Goal: Information Seeking & Learning: Find specific fact

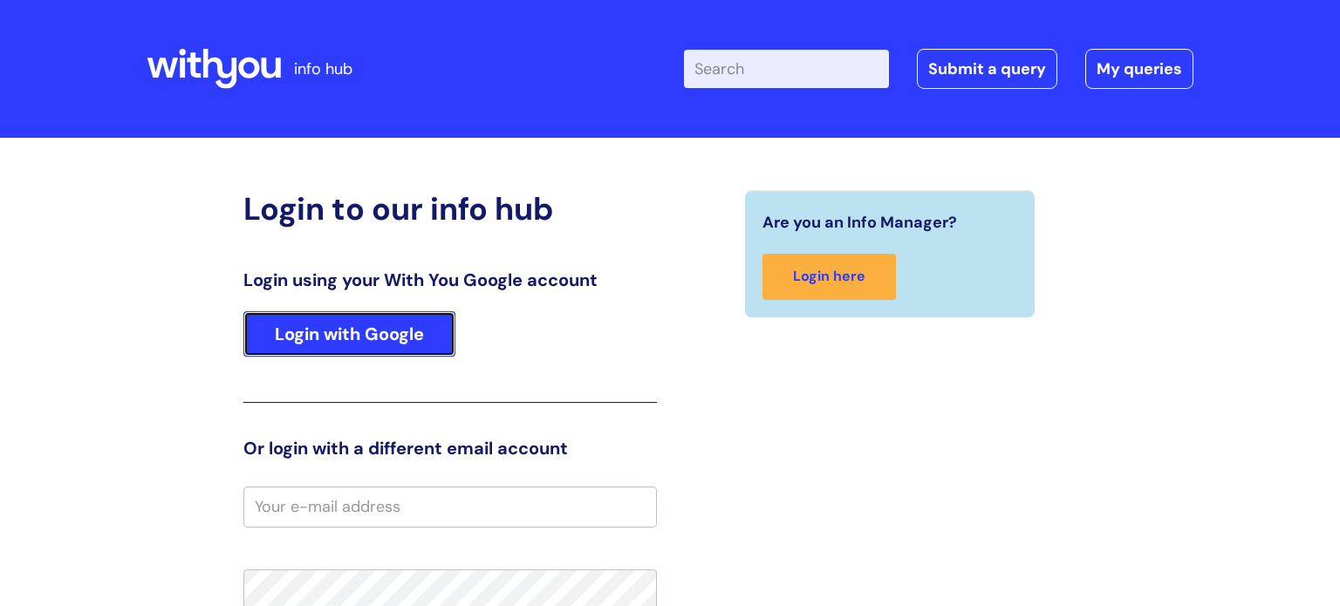
click at [408, 337] on link "Login with Google" at bounding box center [349, 333] width 212 height 45
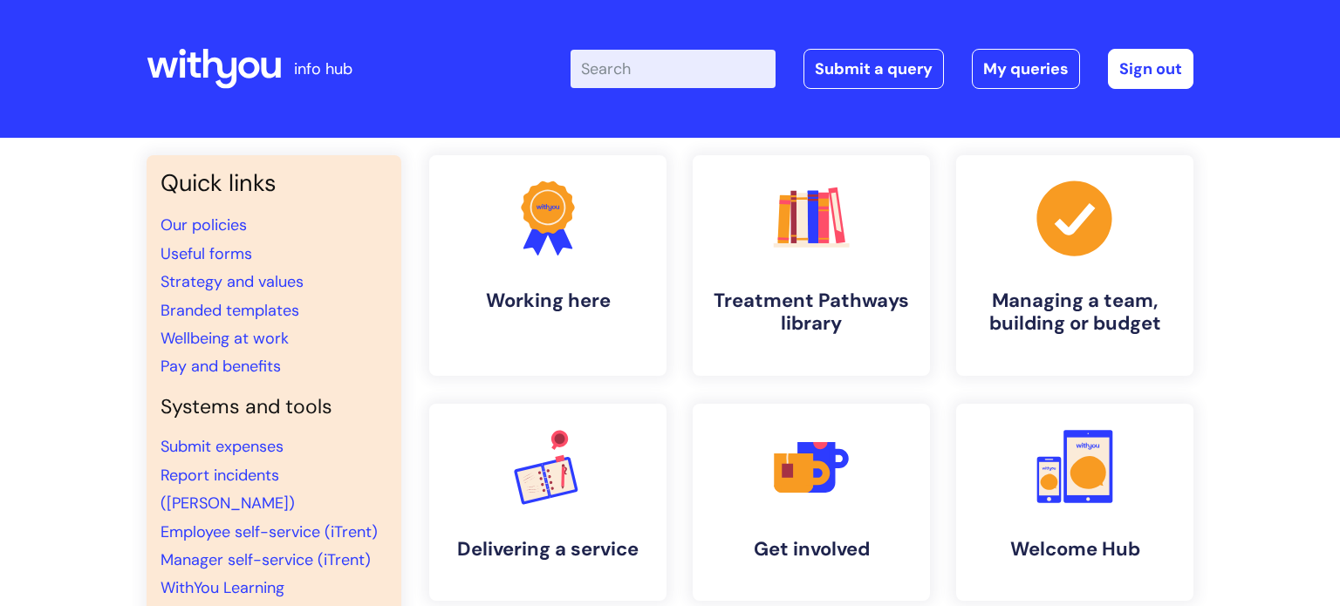
click at [699, 71] on input "Enter your search term here..." at bounding box center [673, 69] width 205 height 38
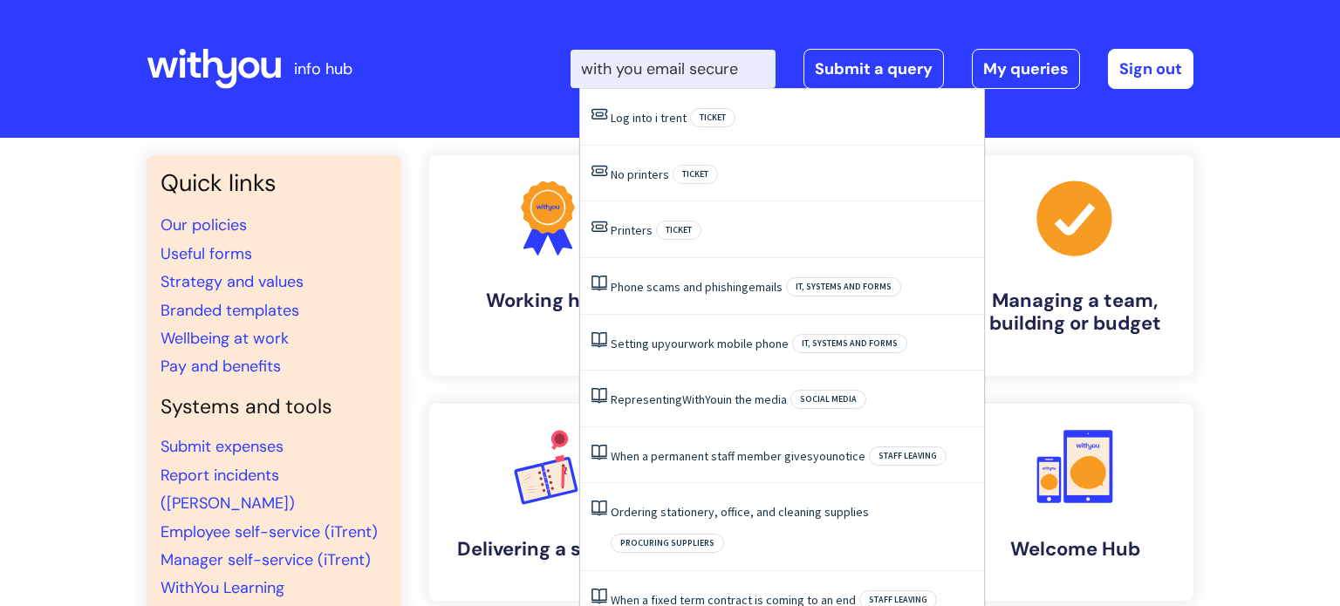
type input "with you email secure"
click button "Search" at bounding box center [0, 0] width 0 height 0
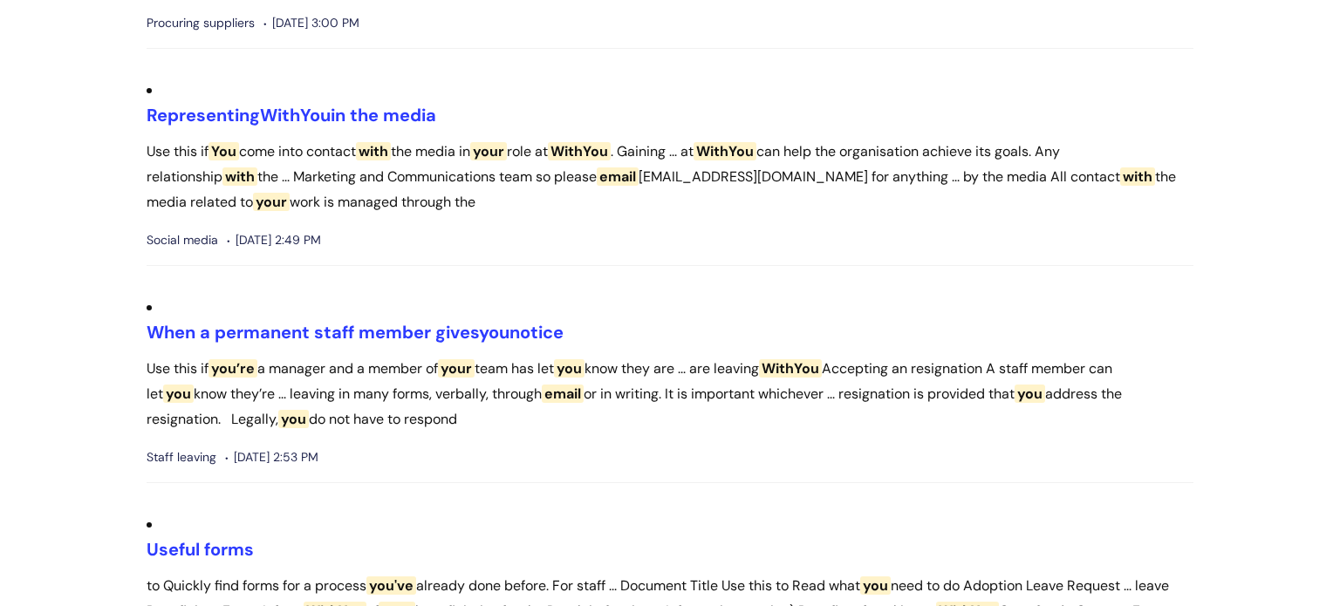
scroll to position [2917, 0]
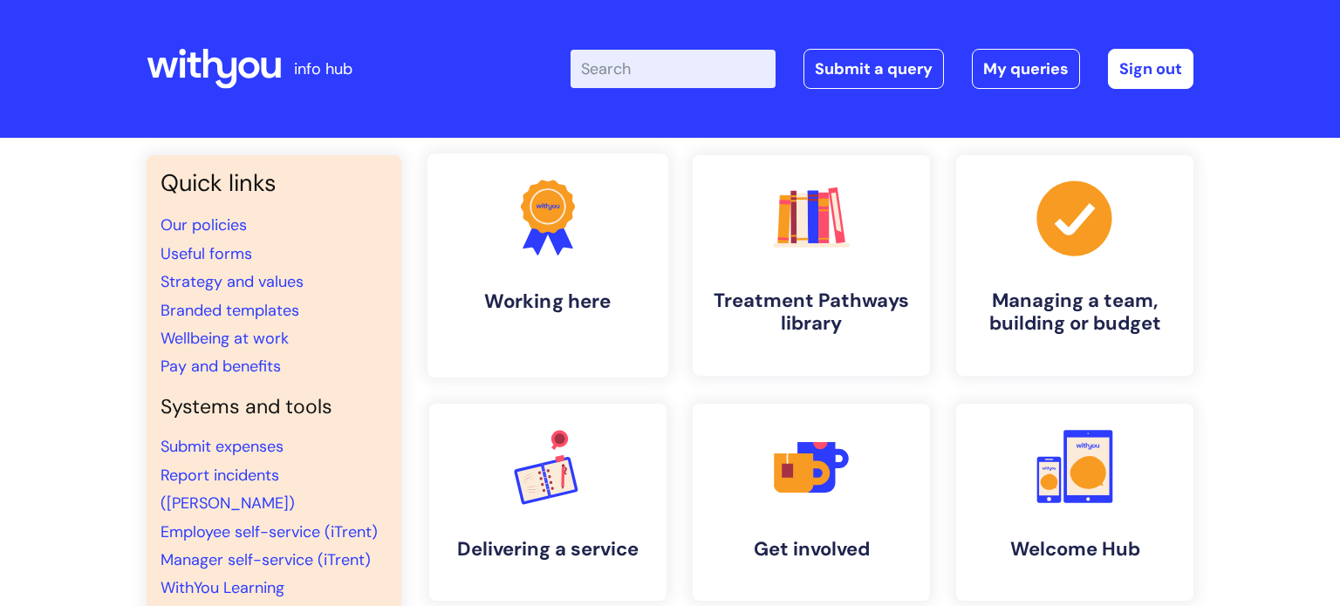
click at [571, 233] on icon ".cls-1{fill:#f89b22;}.cls-1,.cls-2,.cls-3{stroke-width:0px;}.cls-2{fill:#2d3cff…" at bounding box center [547, 217] width 86 height 86
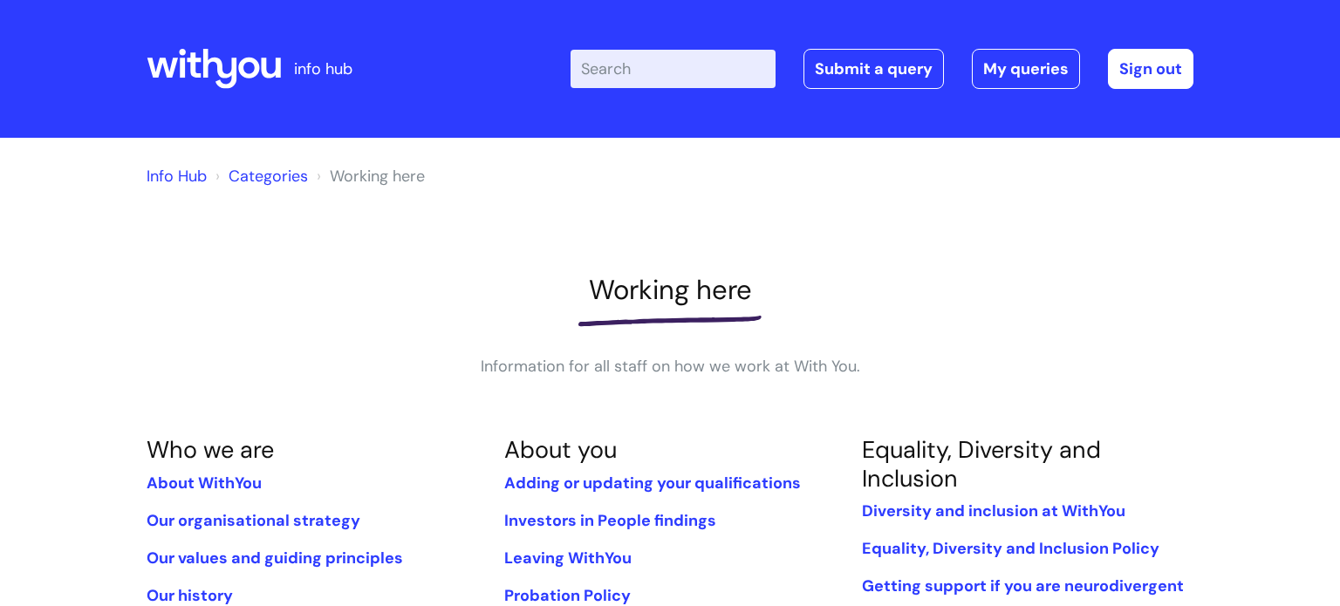
click at [672, 61] on input "Enter your search term here..." at bounding box center [673, 69] width 205 height 38
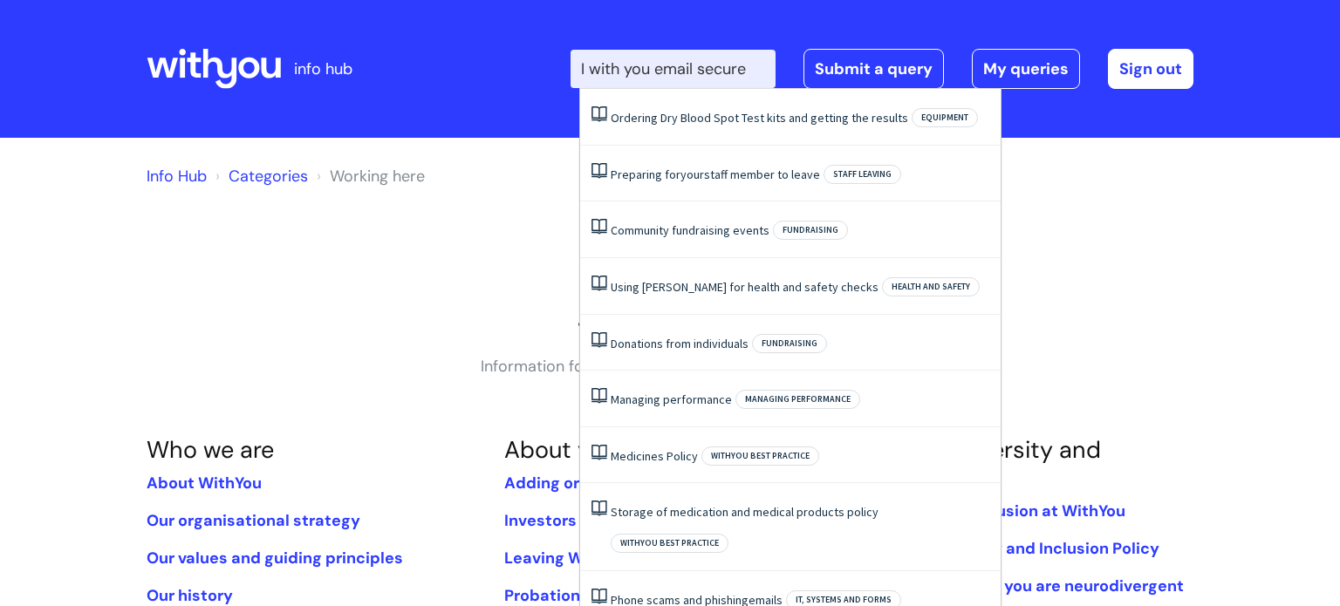
type input "I with you email secure"
click button "Search" at bounding box center [0, 0] width 0 height 0
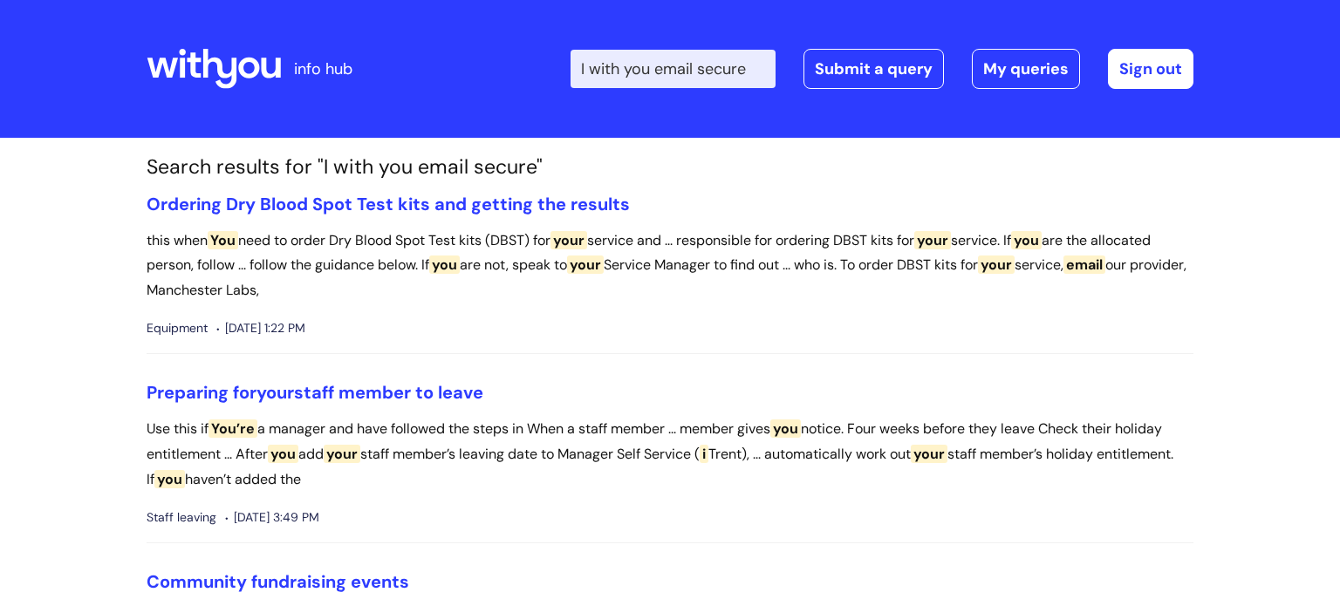
click at [599, 65] on input "I with you email secure" at bounding box center [673, 69] width 205 height 38
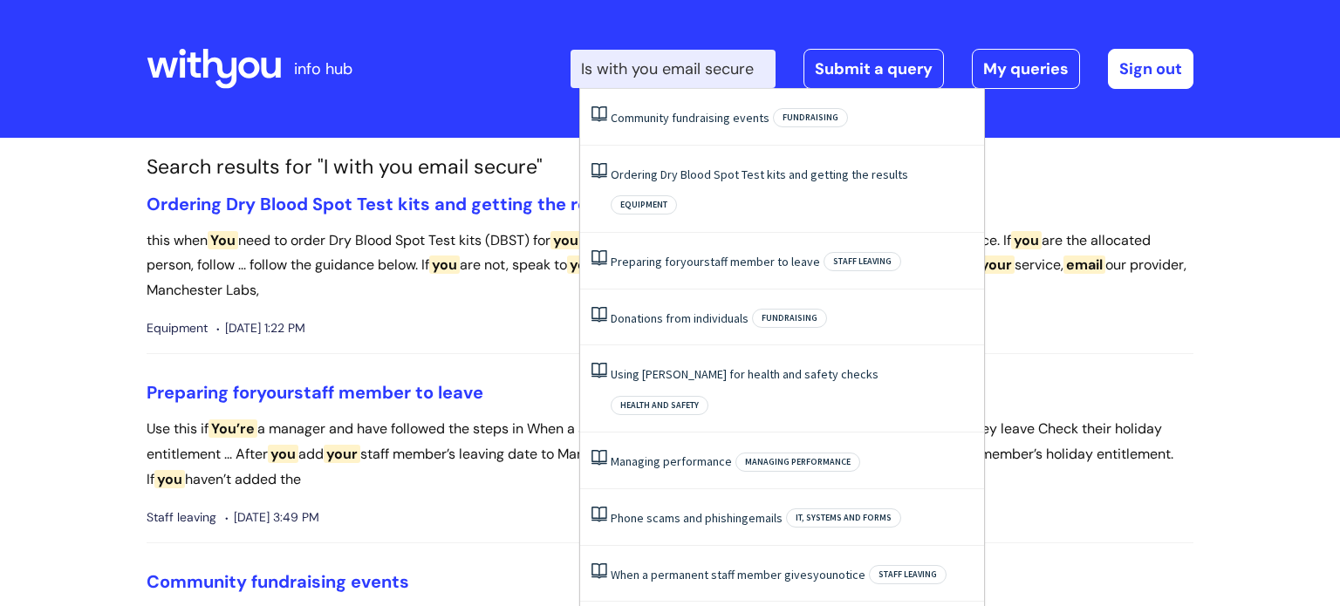
click at [639, 65] on input "Is with you email secure" at bounding box center [673, 69] width 205 height 38
click at [667, 69] on input "Is with you email secure" at bounding box center [673, 69] width 205 height 38
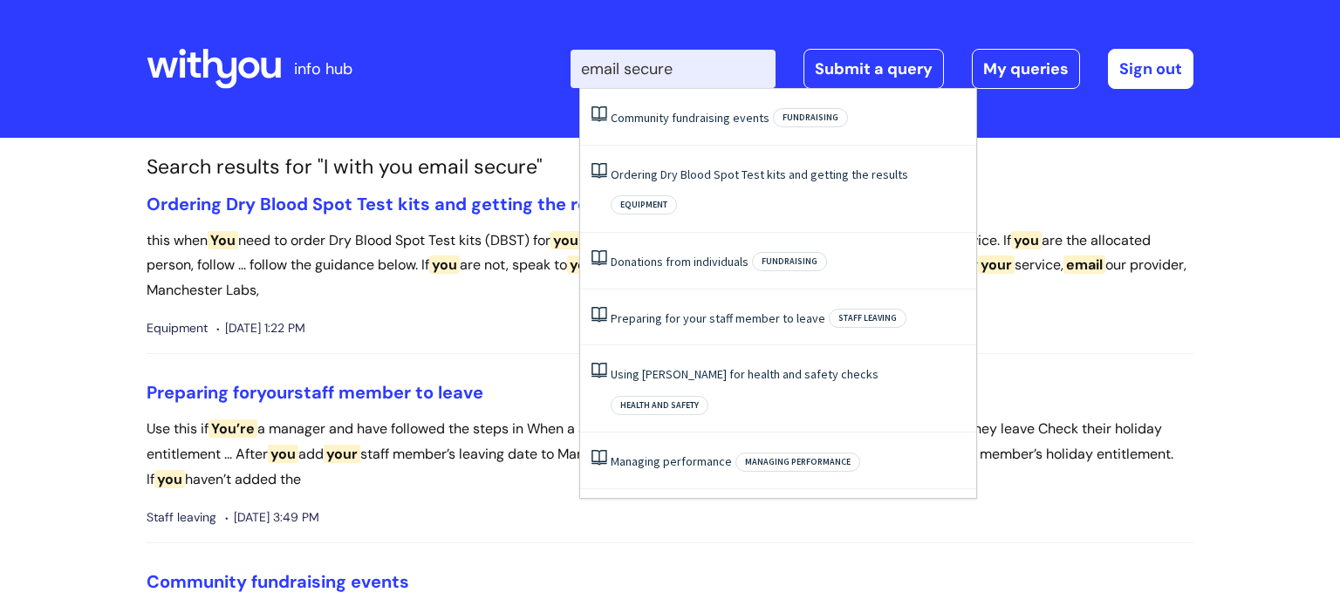
click at [708, 69] on input "email secure" at bounding box center [673, 69] width 205 height 38
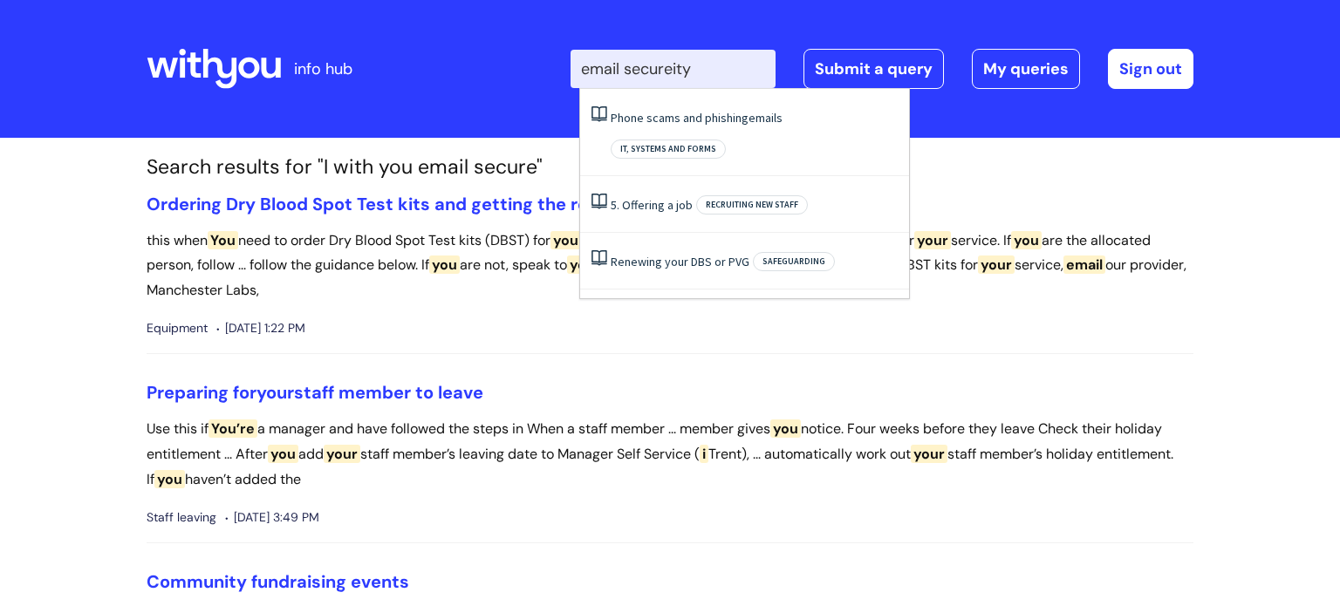
type input "email secureity"
click button "Search" at bounding box center [0, 0] width 0 height 0
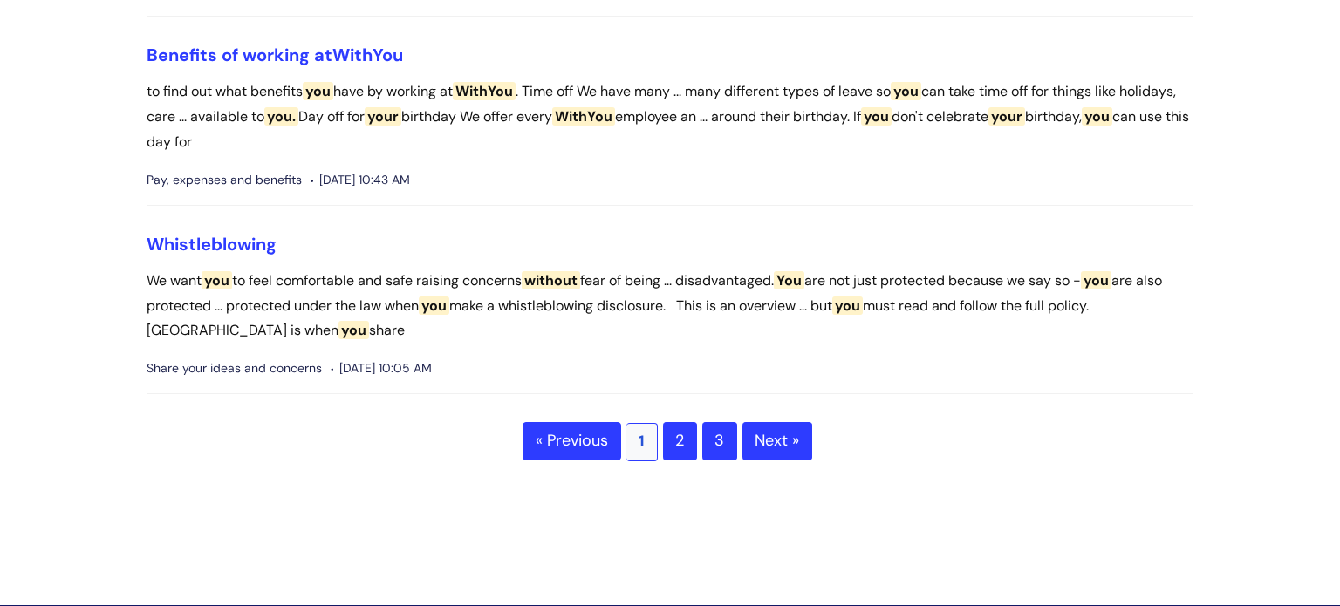
scroll to position [5392, 0]
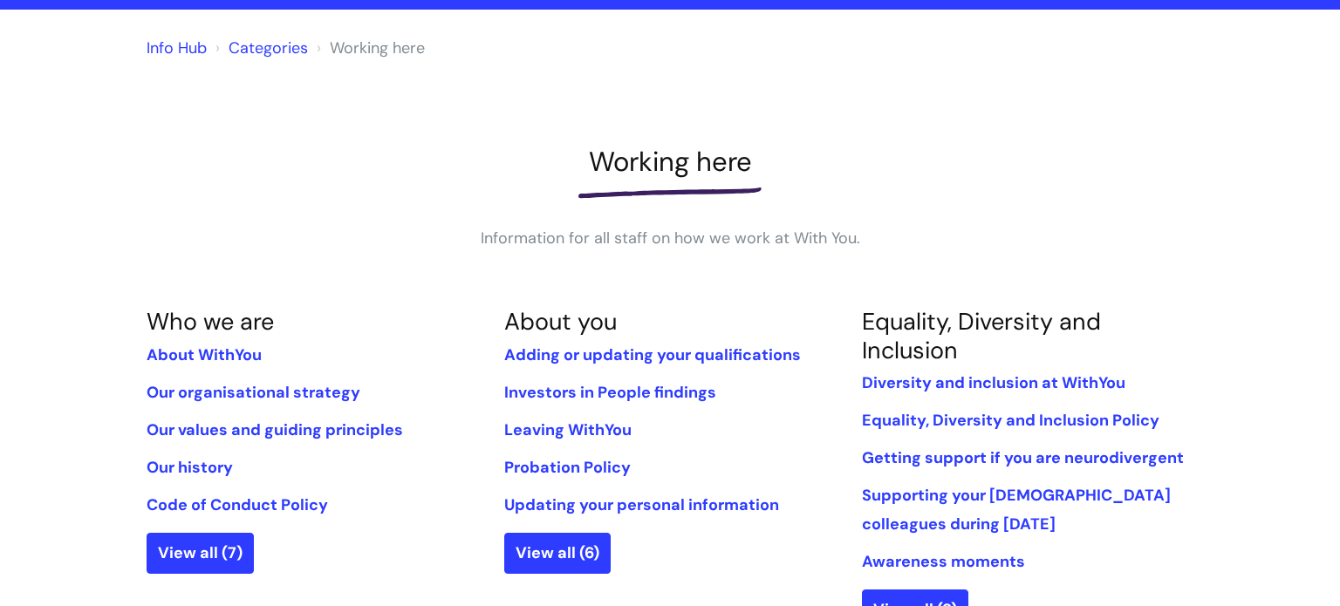
scroll to position [164, 0]
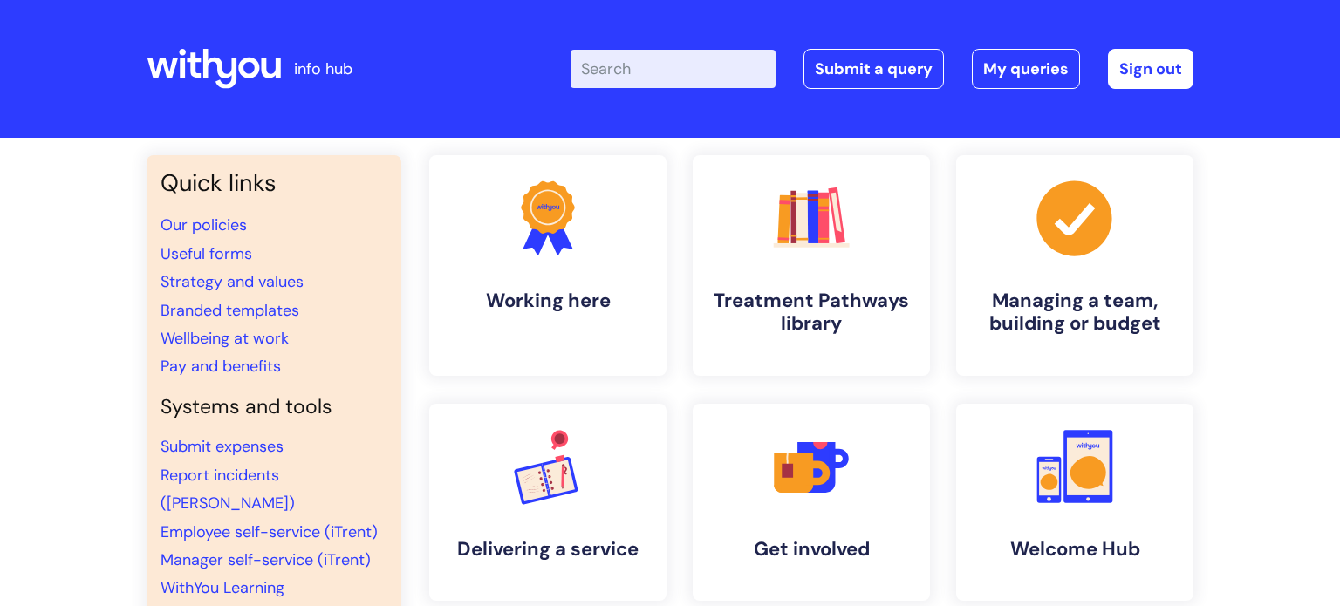
click at [652, 65] on input "Enter your search term here..." at bounding box center [673, 69] width 205 height 38
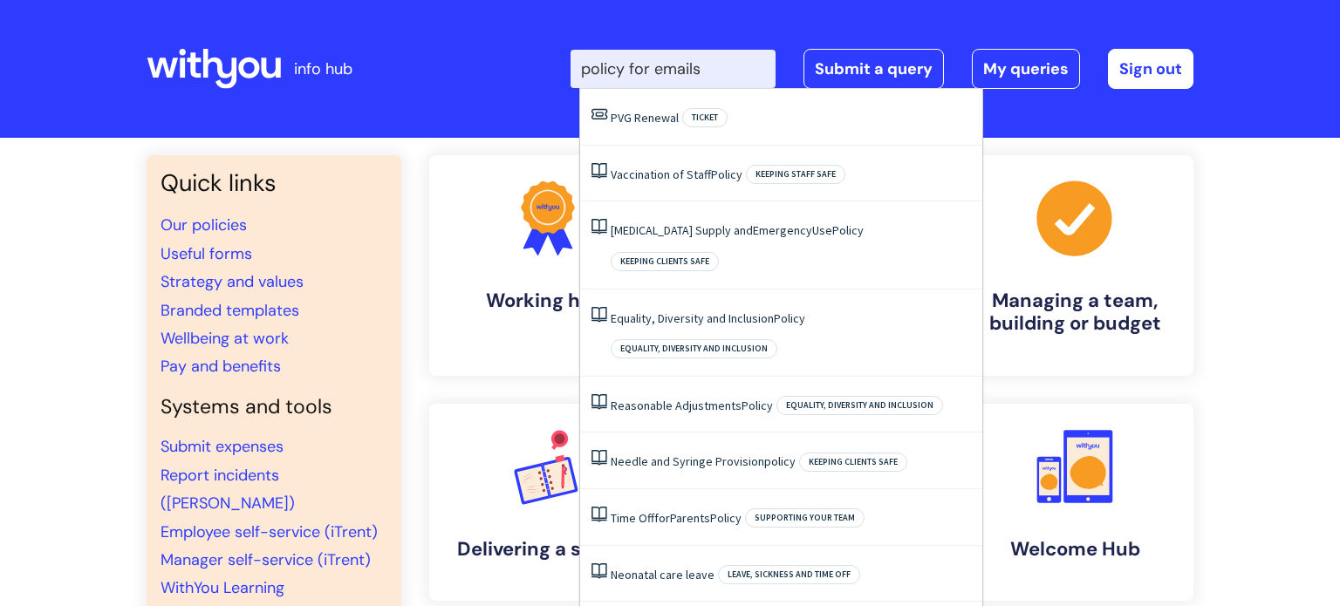
type input "policy for emails"
click button "Search" at bounding box center [0, 0] width 0 height 0
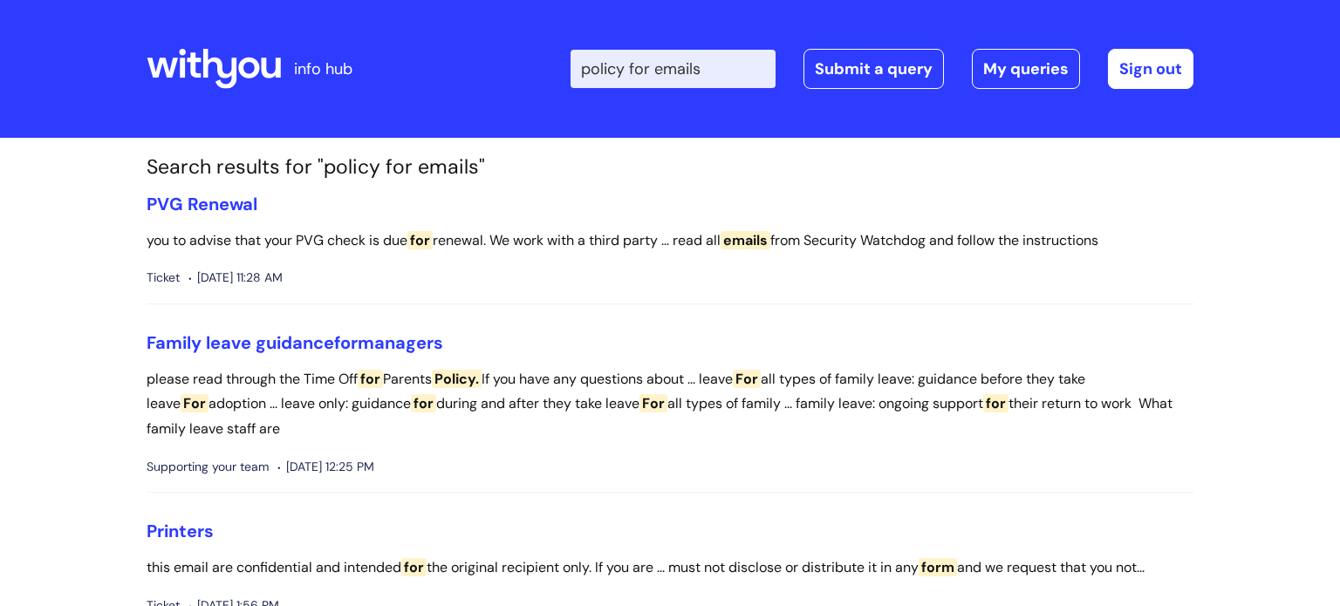
click at [719, 67] on input "policy for emails" at bounding box center [673, 69] width 205 height 38
type input "p"
click at [1119, 295] on li "PVG Renewal you to advise that your PVG check is due for renewal. We work with …" at bounding box center [670, 249] width 1047 height 111
click at [634, 72] on input "Enter your search term here..." at bounding box center [673, 69] width 205 height 38
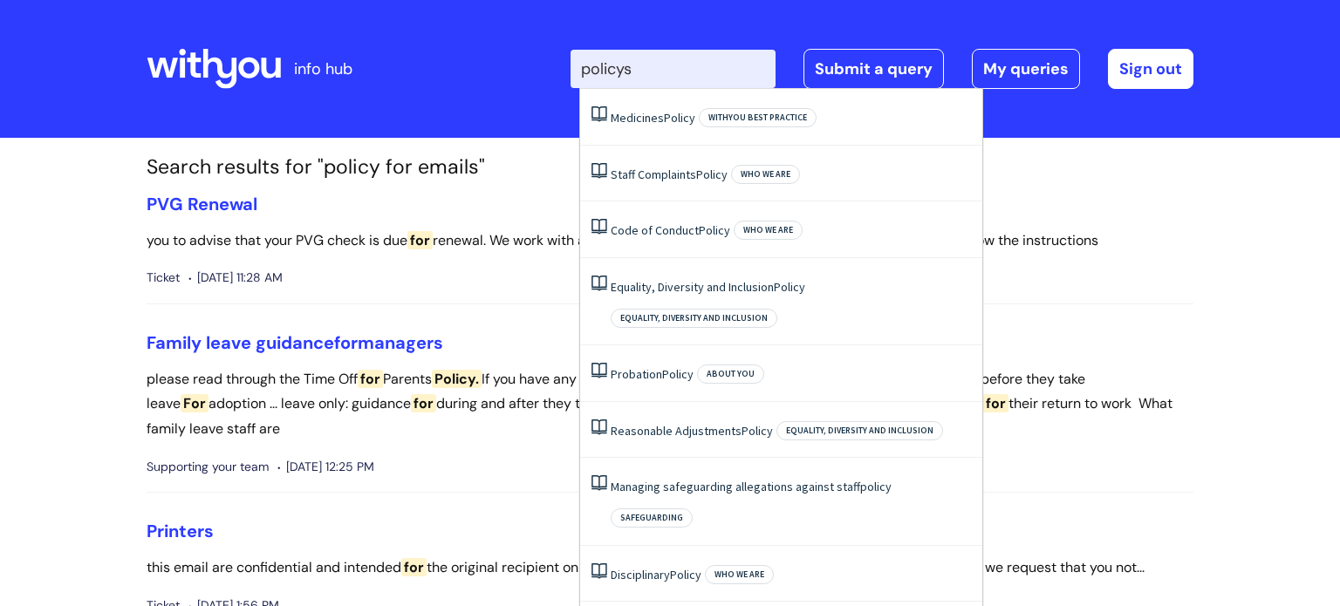
click button "Search" at bounding box center [0, 0] width 0 height 0
type input "policys\"
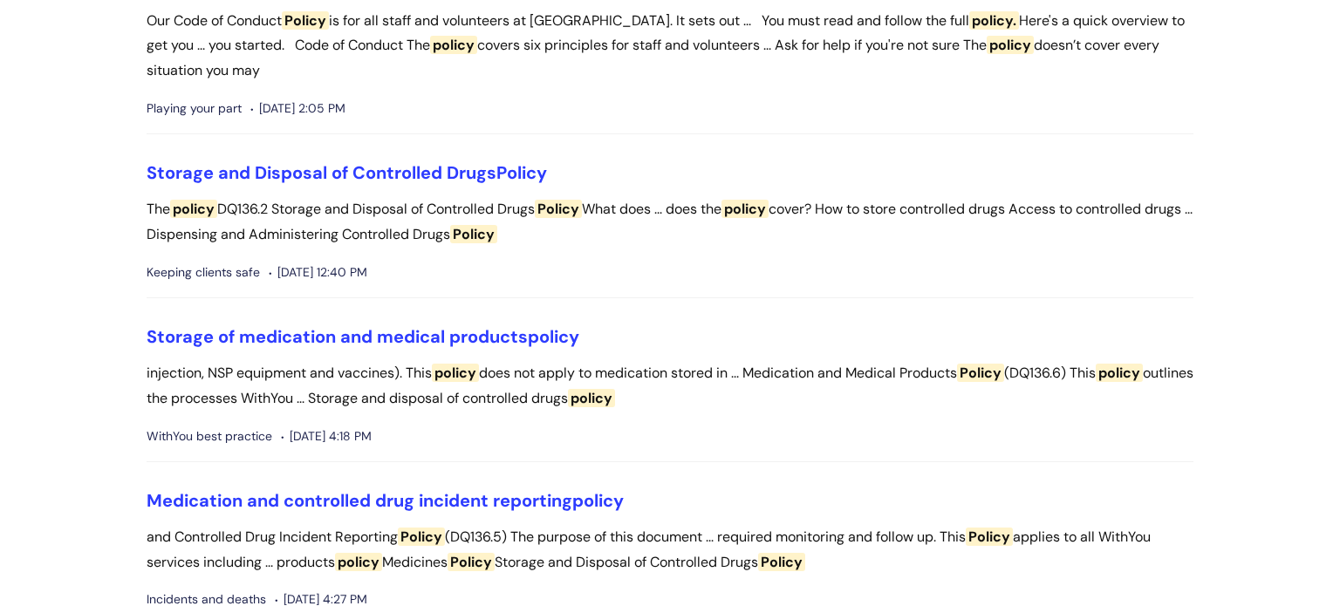
scroll to position [4945, 0]
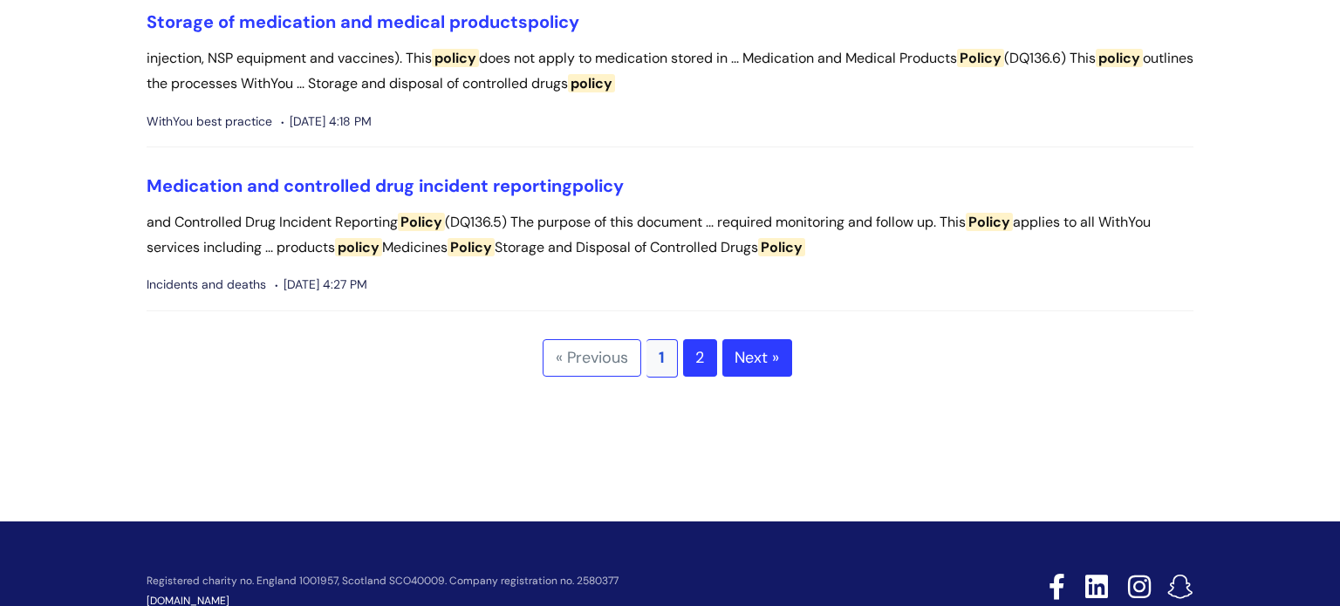
click at [707, 355] on link "2" at bounding box center [700, 358] width 34 height 38
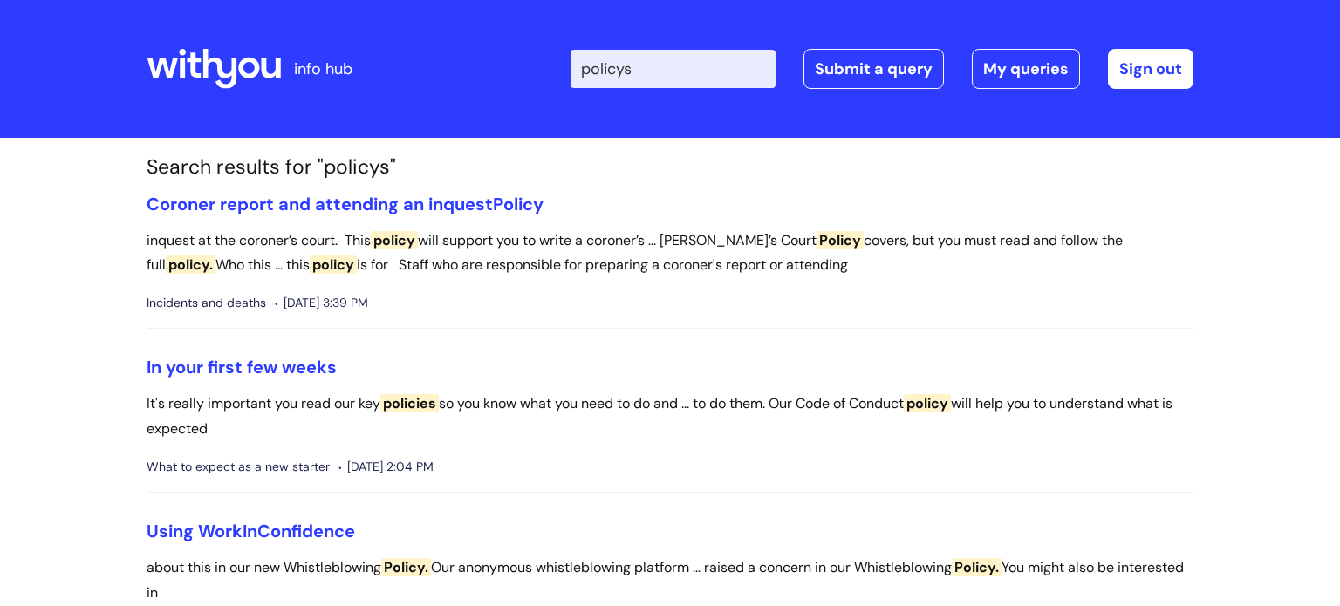
click at [672, 66] on input "policys" at bounding box center [673, 69] width 205 height 38
type input "policys Google emails"
click button "Search" at bounding box center [0, 0] width 0 height 0
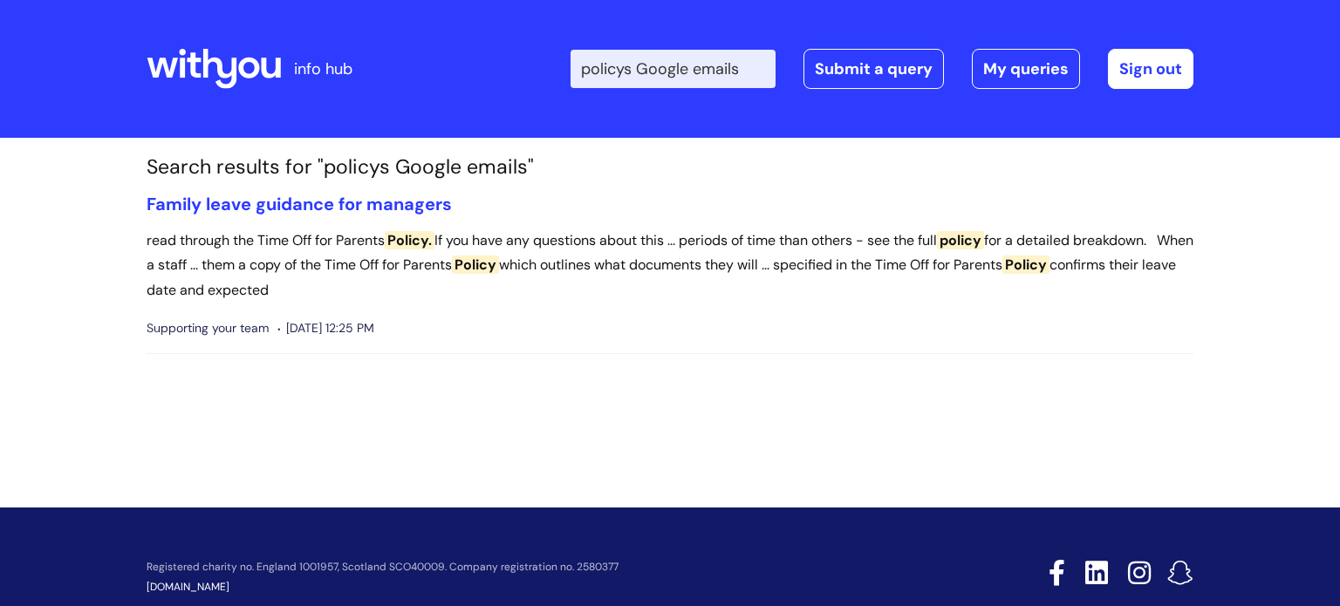
click at [760, 61] on input "policys Google emails" at bounding box center [673, 69] width 205 height 38
type input "p"
